Goal: Contribute content

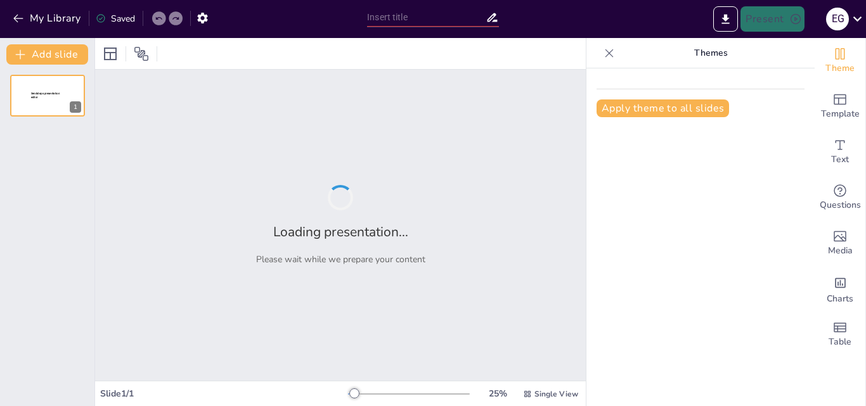
type input "Estimulación Sensorial: Desarrollo de los Sentidos en la Primera Infancia"
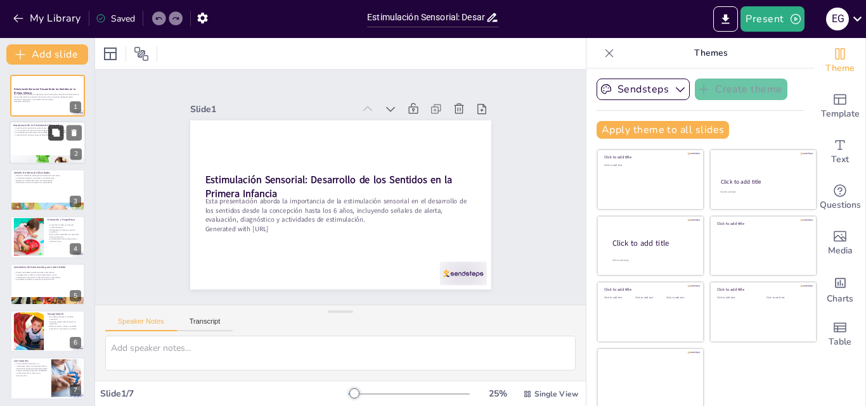
click at [56, 137] on icon at bounding box center [55, 133] width 9 height 9
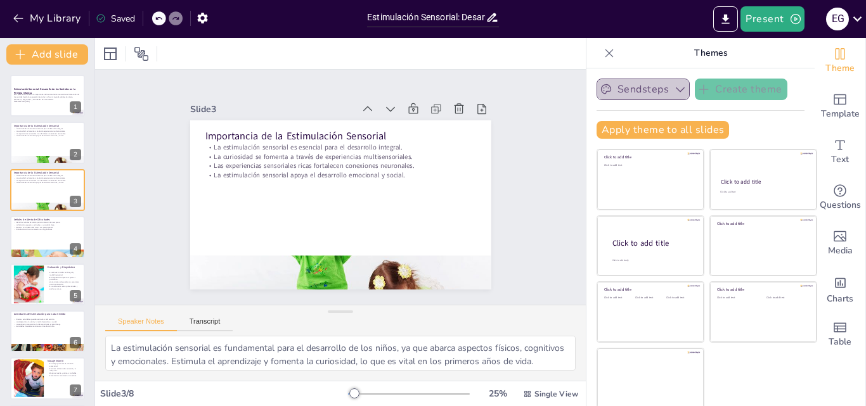
click at [674, 91] on icon "button" at bounding box center [680, 89] width 13 height 13
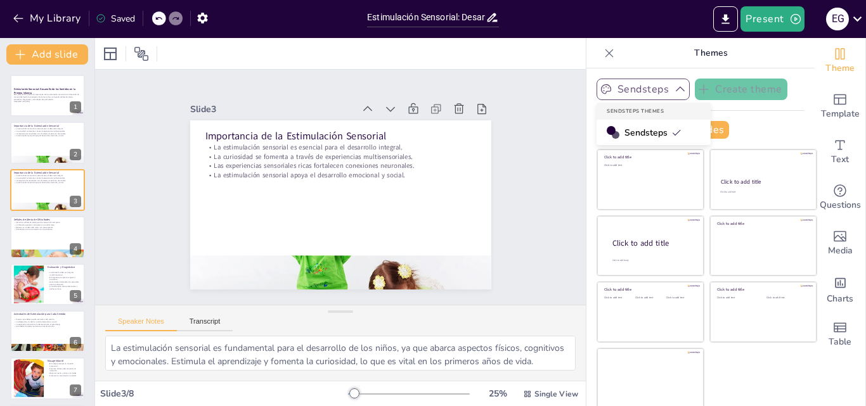
click at [671, 136] on icon at bounding box center [676, 132] width 10 height 10
click at [650, 84] on button "Sendsteps" at bounding box center [643, 90] width 93 height 22
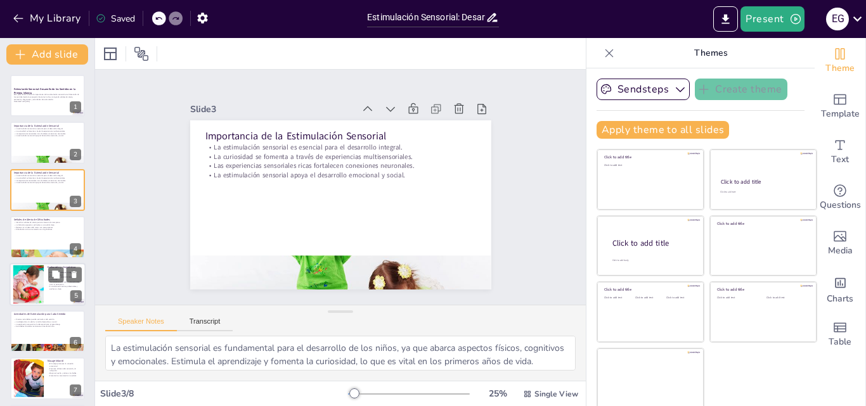
click at [43, 278] on div at bounding box center [28, 284] width 65 height 39
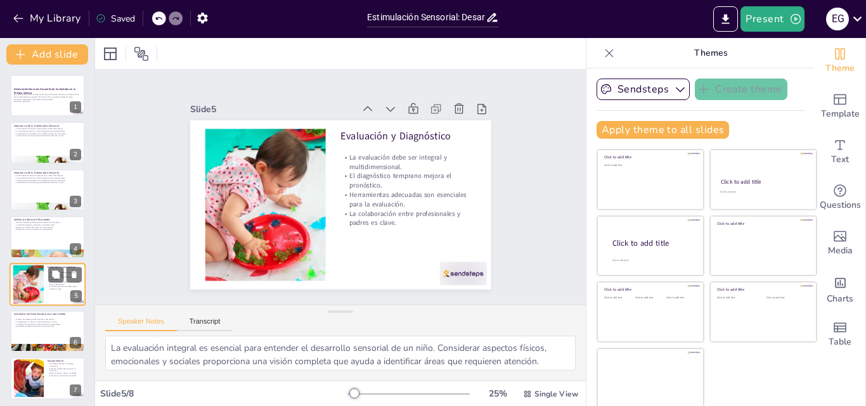
scroll to position [49, 0]
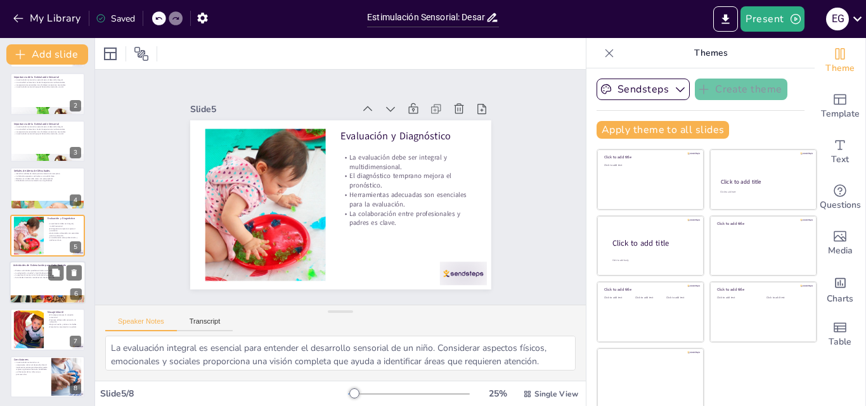
click at [38, 284] on div at bounding box center [48, 282] width 76 height 43
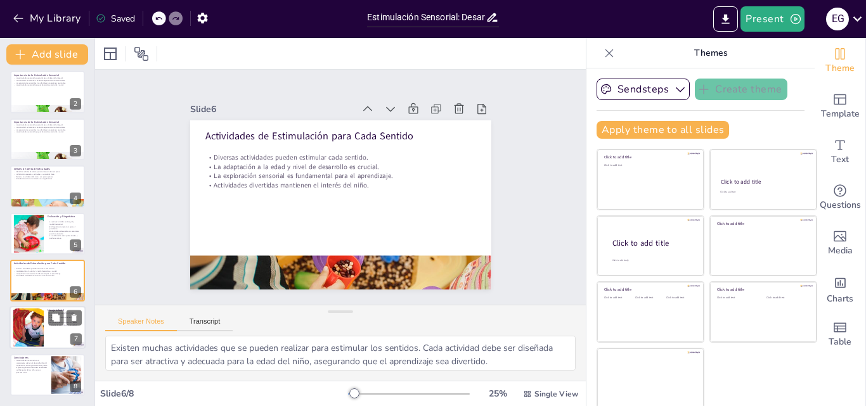
click at [39, 323] on div at bounding box center [28, 328] width 42 height 39
type textarea "El masaje infantil es una herramienta poderosa para fortalecer la conexión emoc…"
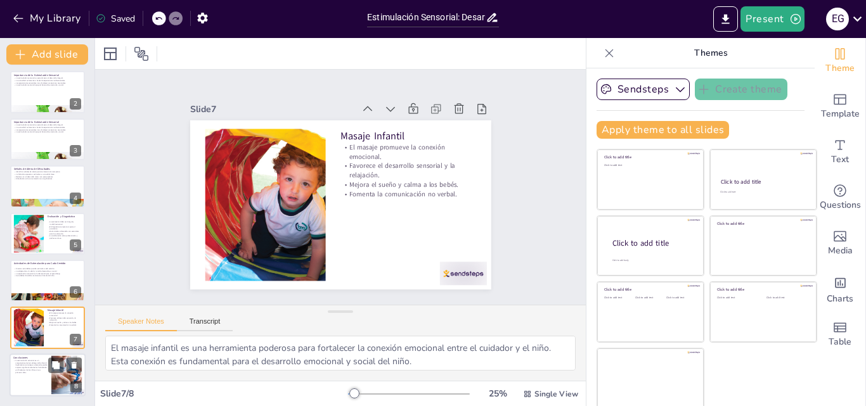
click at [27, 375] on div at bounding box center [48, 375] width 76 height 43
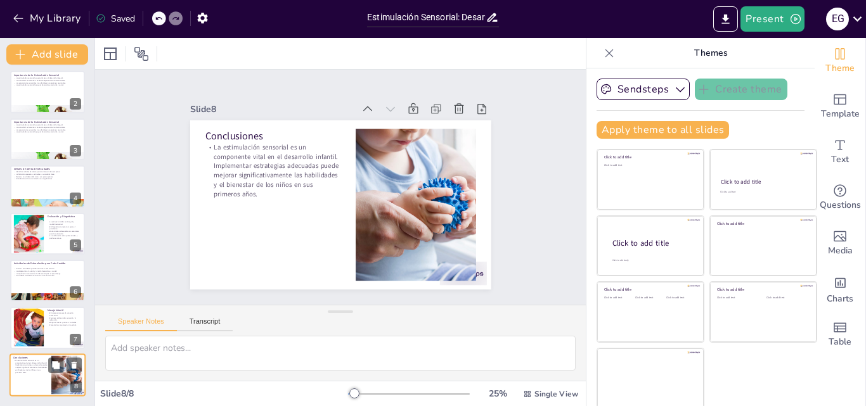
scroll to position [0, 0]
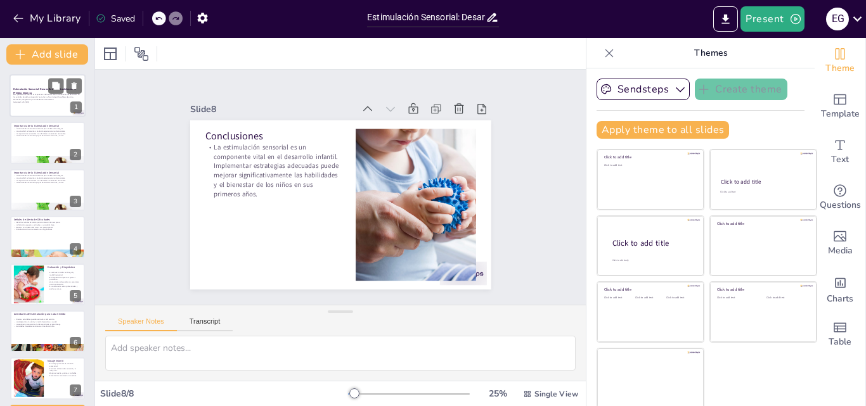
click at [46, 107] on div at bounding box center [48, 95] width 76 height 43
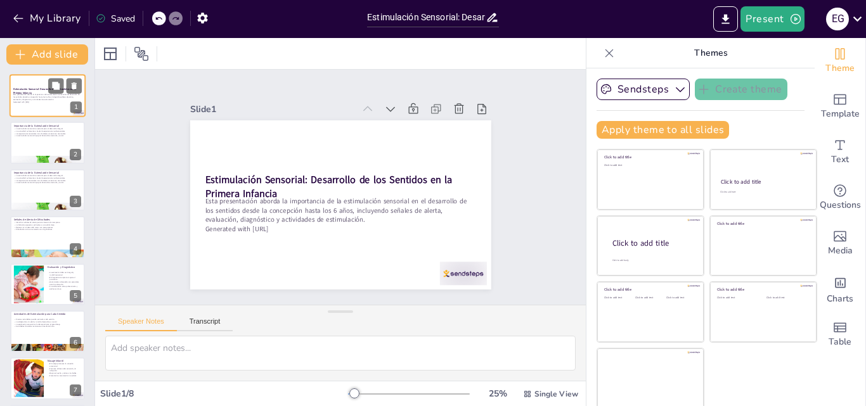
scroll to position [3, 0]
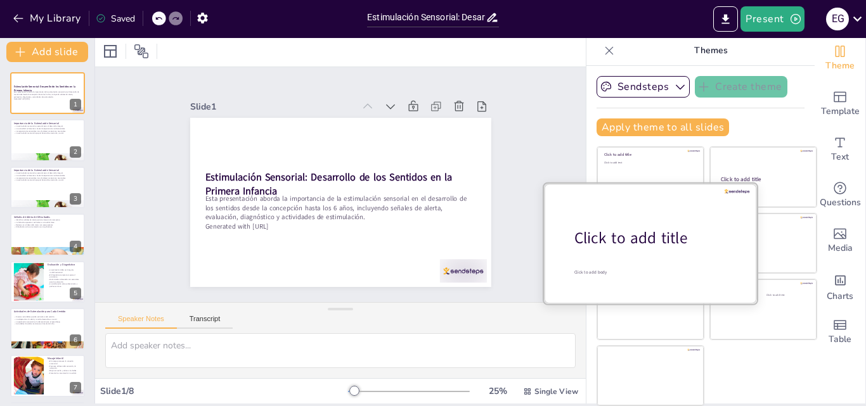
click at [656, 247] on div at bounding box center [650, 243] width 213 height 120
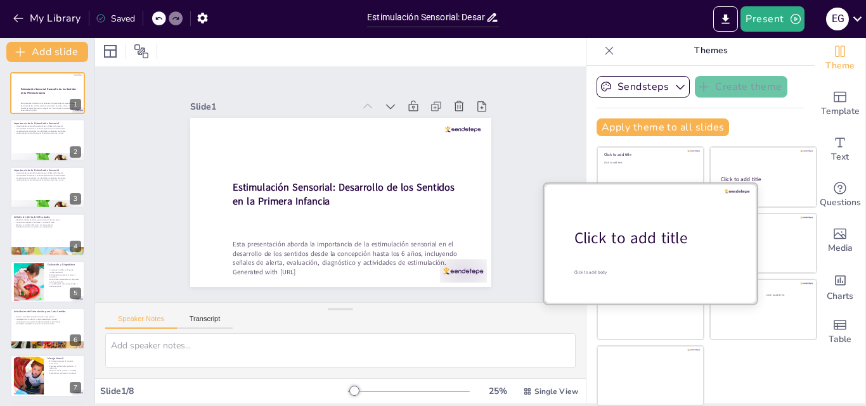
click at [652, 228] on div "Click to add title" at bounding box center [655, 239] width 162 height 22
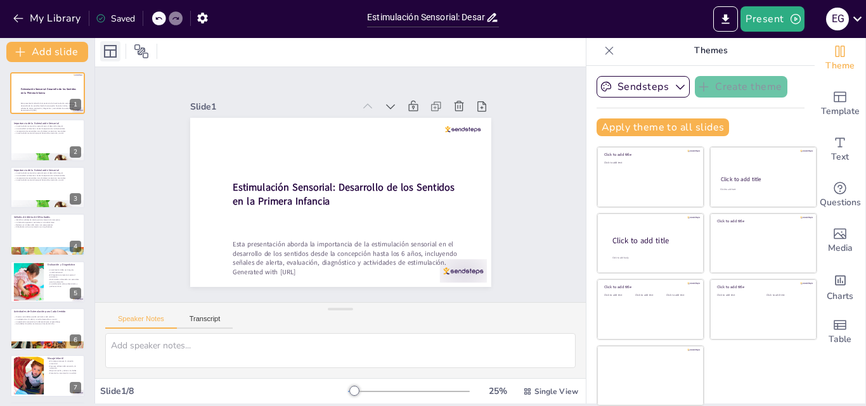
click at [111, 48] on icon at bounding box center [110, 51] width 15 height 15
click at [144, 57] on icon at bounding box center [141, 51] width 14 height 14
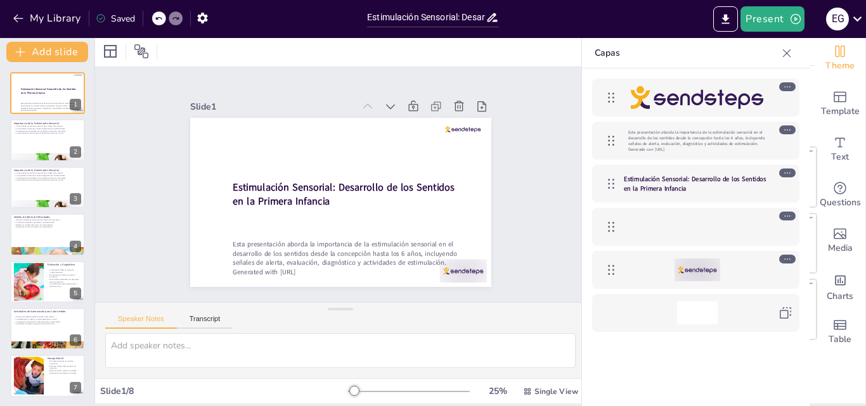
click at [786, 83] on icon at bounding box center [787, 86] width 9 height 9
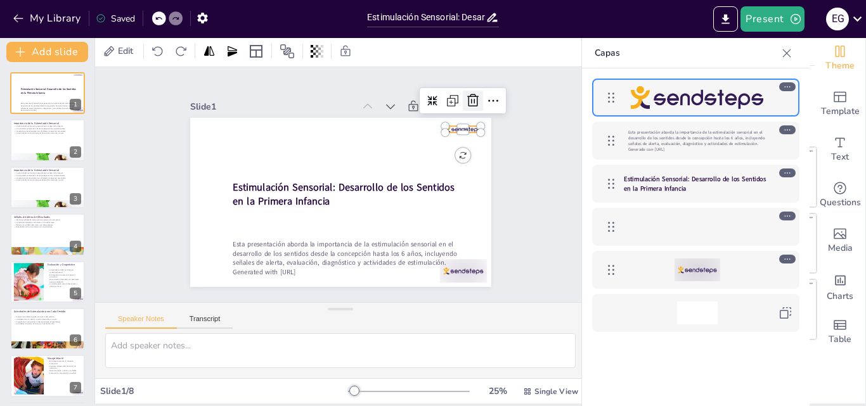
click at [467, 101] on icon at bounding box center [472, 100] width 11 height 13
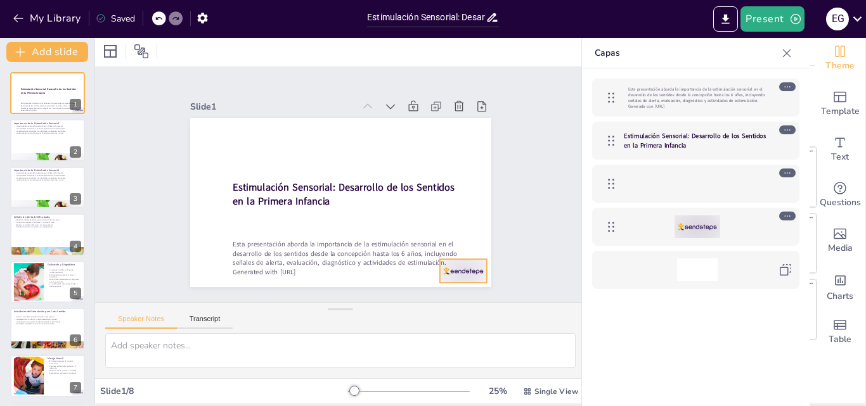
click at [462, 264] on div at bounding box center [462, 270] width 47 height 23
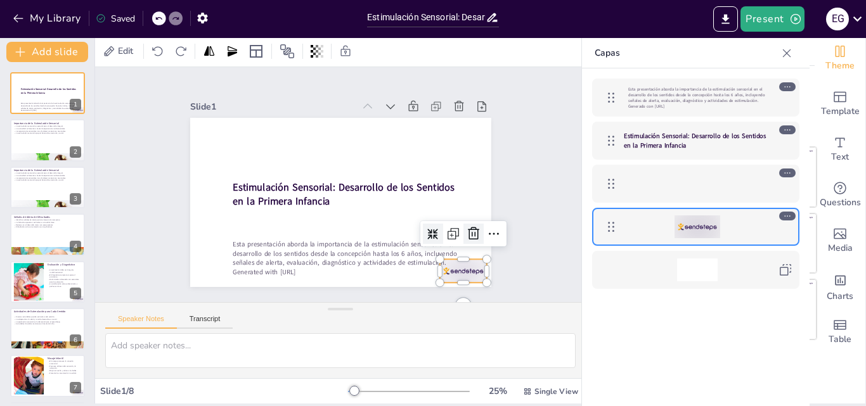
click at [466, 226] on icon at bounding box center [473, 233] width 15 height 15
